Goal: Find specific page/section: Find specific page/section

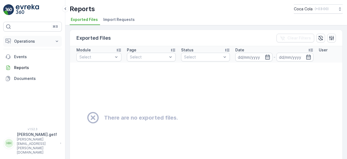
click at [19, 41] on p "Operations" at bounding box center [32, 40] width 37 height 5
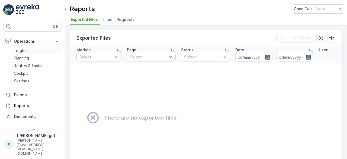
click at [19, 50] on p "Insights" at bounding box center [21, 50] width 14 height 5
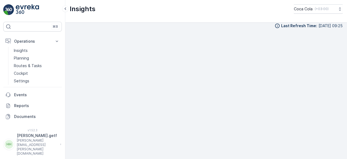
scroll to position [5, 0]
drag, startPoint x: 347, startPoint y: 34, endPoint x: 347, endPoint y: 46, distance: 11.9
click at [347, 46] on div "Last Refresh Time : [DATE] 09:25" at bounding box center [206, 90] width 282 height 136
drag, startPoint x: 347, startPoint y: 35, endPoint x: 347, endPoint y: 52, distance: 16.8
click at [347, 52] on div "Last Refresh Time : [DATE] 09:25" at bounding box center [206, 90] width 282 height 136
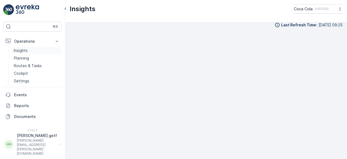
click at [23, 48] on p "Insights" at bounding box center [21, 50] width 14 height 5
click at [24, 67] on p "Routes & Tasks" at bounding box center [28, 65] width 28 height 5
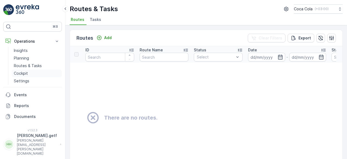
click at [21, 73] on p "Cockpit" at bounding box center [21, 72] width 14 height 5
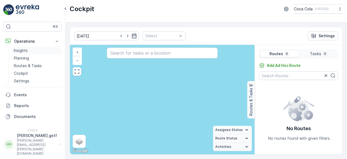
click at [27, 48] on p "Insights" at bounding box center [21, 50] width 14 height 5
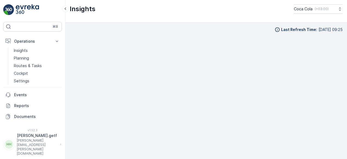
scroll to position [3, 0]
drag, startPoint x: 347, startPoint y: 58, endPoint x: 347, endPoint y: 81, distance: 22.5
click at [347, 81] on div "Last Refresh Time : [DATE] 09:25" at bounding box center [206, 90] width 282 height 136
